Goal: Find specific page/section: Find specific page/section

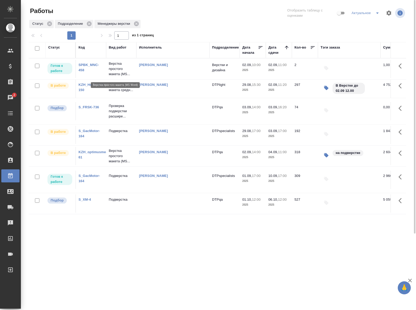
click at [115, 70] on p "Верстка простого макета (MS..." at bounding box center [121, 69] width 25 height 16
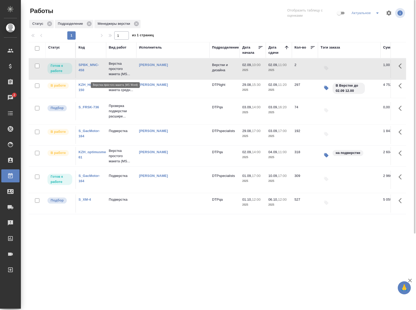
click at [115, 70] on p "Верстка простого макета (MS..." at bounding box center [121, 69] width 25 height 16
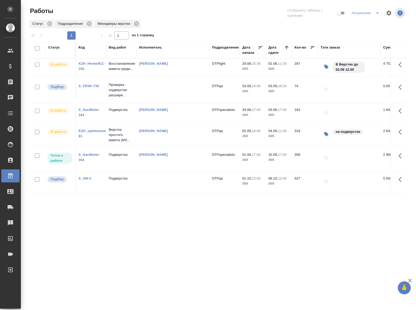
click at [135, 218] on div "Статус Код Вид работ Исполнитель Подразделение Дата начала Дата сдачи Кол-во [G…" at bounding box center [217, 224] width 377 height 365
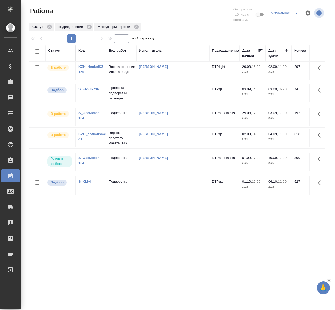
click at [114, 251] on div "Статус Код Вид работ Исполнитель Подразделение Дата начала Дата сдачи Кол-во [G…" at bounding box center [177, 227] width 296 height 365
click at [203, 267] on div "Статус Код Вид работ Исполнитель Подразделение Дата начала Дата сдачи Кол-во [G…" at bounding box center [177, 227] width 296 height 365
click at [71, 214] on div "Статус Код Вид работ Исполнитель Подразделение Дата начала Дата сдачи Кол-во [G…" at bounding box center [177, 227] width 296 height 365
click at [130, 233] on div "Статус Код Вид работ Исполнитель Подразделение Дата начала Дата сдачи Кол-во [G…" at bounding box center [177, 227] width 296 height 365
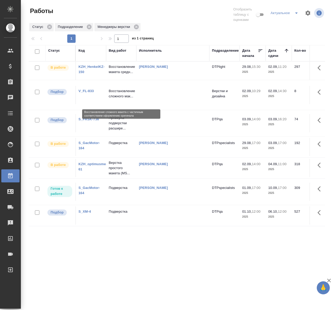
click at [124, 98] on p "Восстановление сложного мак..." at bounding box center [121, 93] width 25 height 10
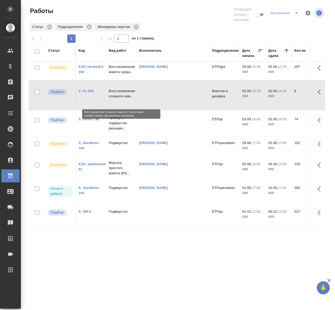
click at [124, 98] on p "Восстановление сложного мак..." at bounding box center [121, 93] width 25 height 10
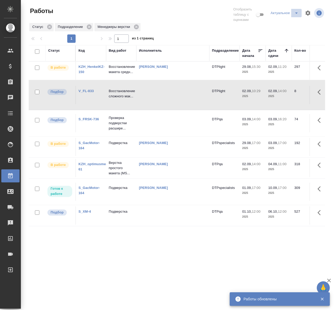
click at [293, 16] on icon "split button" at bounding box center [296, 13] width 6 height 6
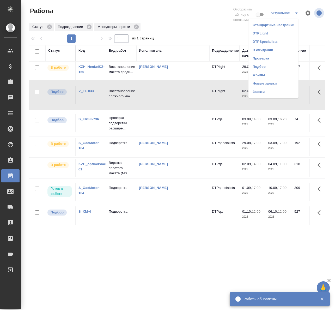
click at [269, 34] on li "DTPLight" at bounding box center [273, 33] width 50 height 8
